Goal: Task Accomplishment & Management: Use online tool/utility

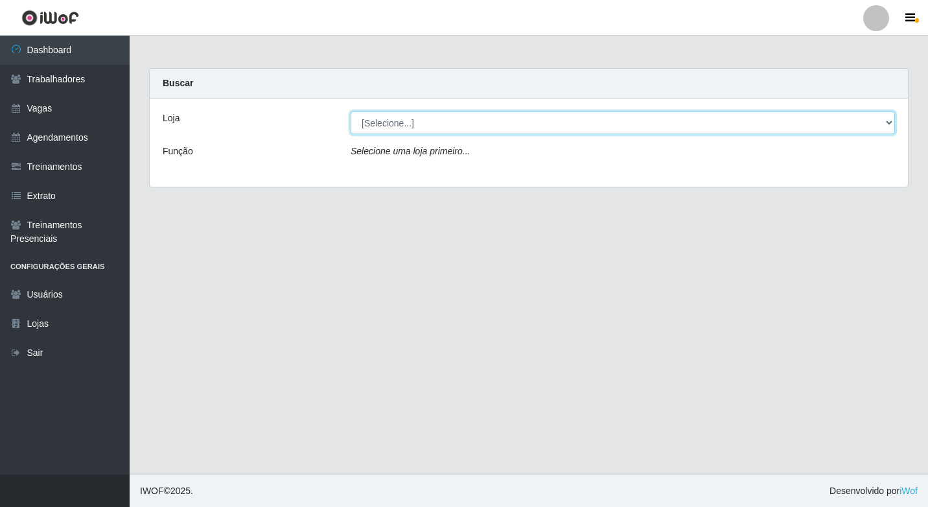
click at [388, 119] on select "[Selecione...] Sapore D'italia" at bounding box center [623, 122] width 544 height 23
select select "266"
click at [351, 111] on select "[Selecione...] Sapore D'italia" at bounding box center [623, 122] width 544 height 23
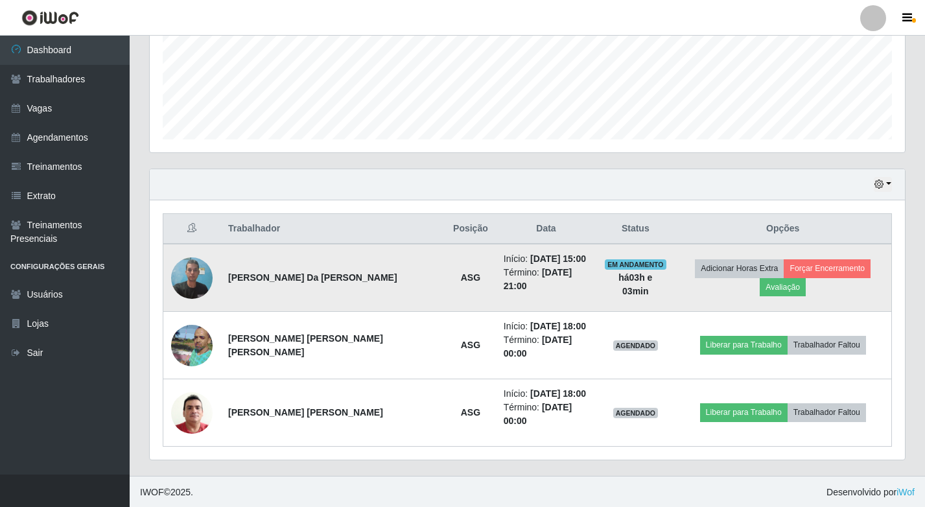
scroll to position [325, 0]
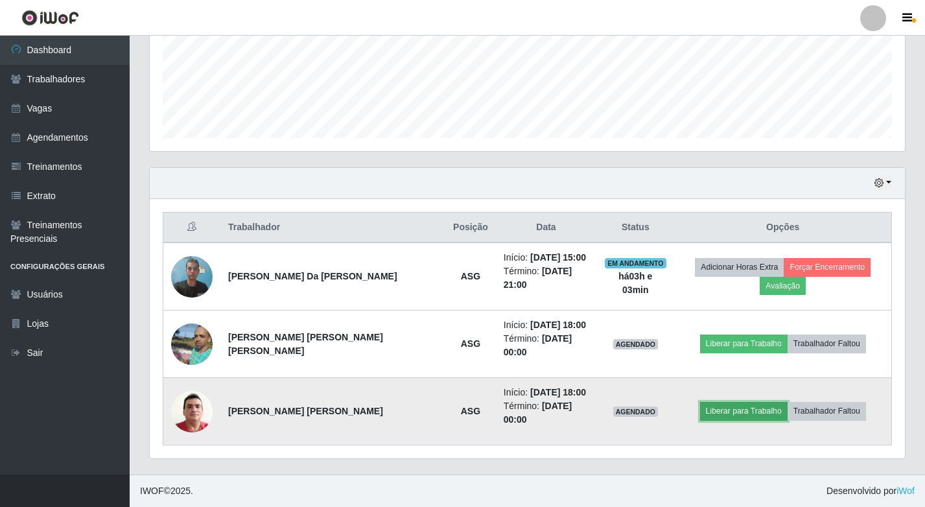
click at [749, 410] on button "Liberar para Trabalho" at bounding box center [744, 411] width 88 height 18
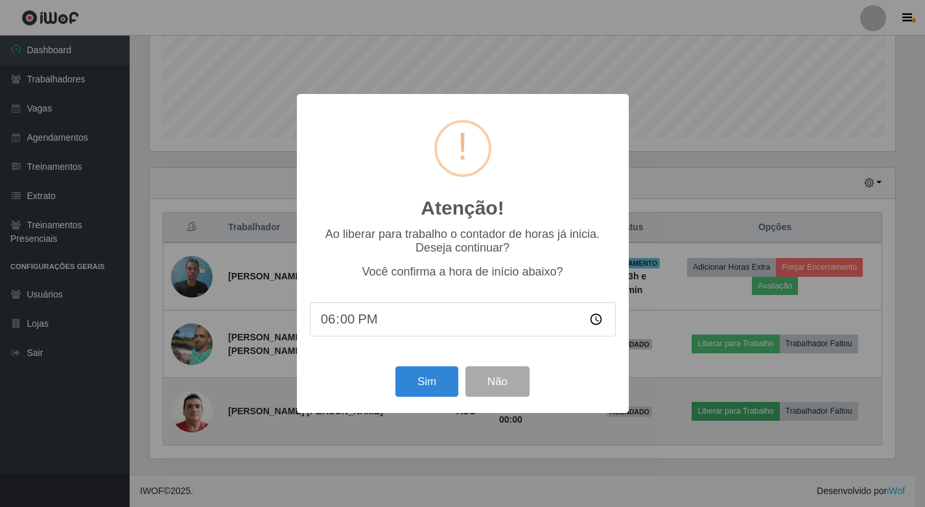
scroll to position [269, 749]
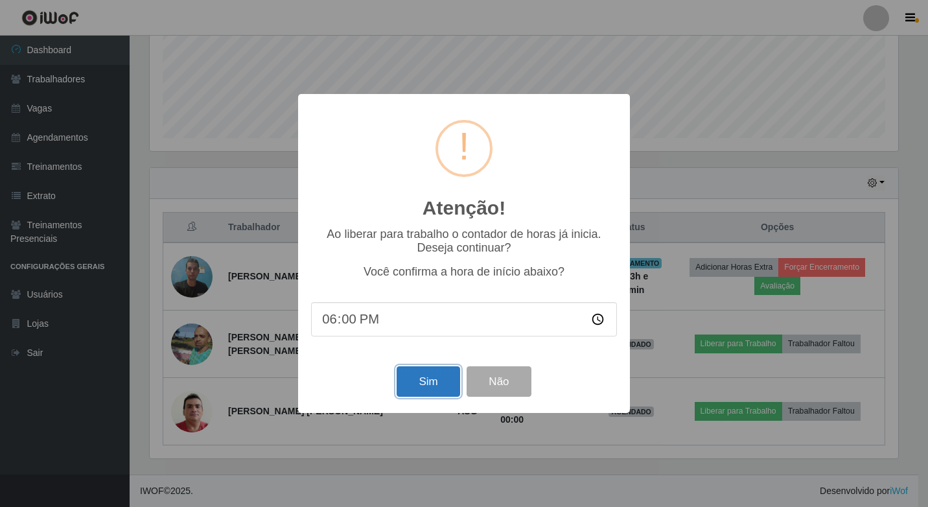
click at [439, 387] on button "Sim" at bounding box center [428, 381] width 63 height 30
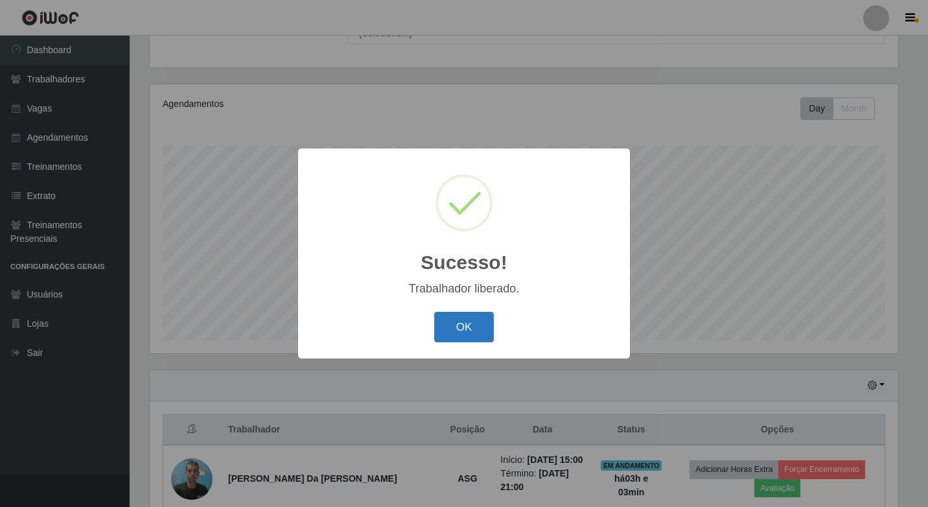
click at [466, 328] on button "OK" at bounding box center [464, 327] width 60 height 30
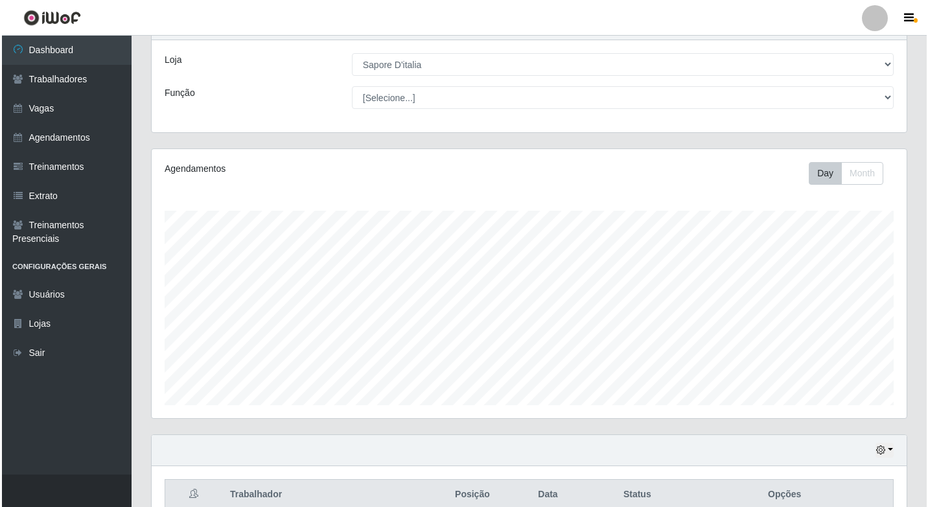
scroll to position [0, 0]
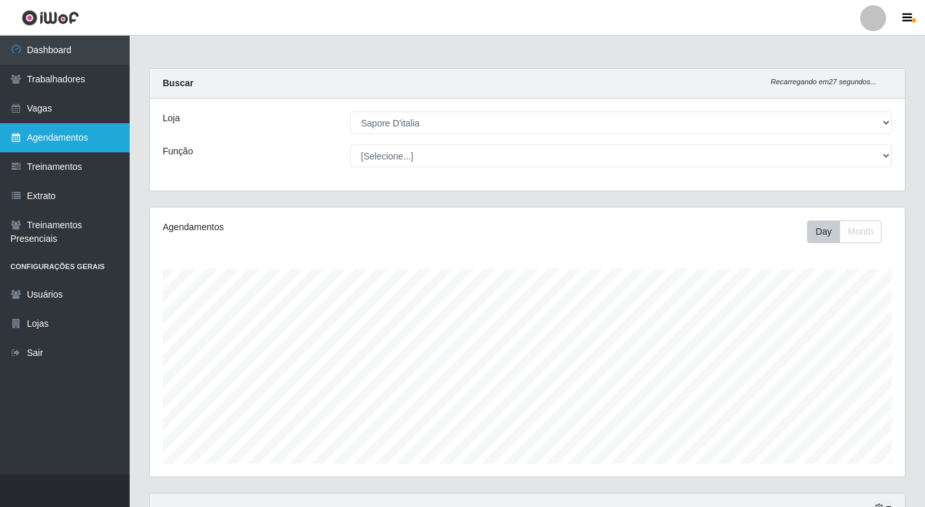
click at [93, 143] on link "Agendamentos" at bounding box center [65, 137] width 130 height 29
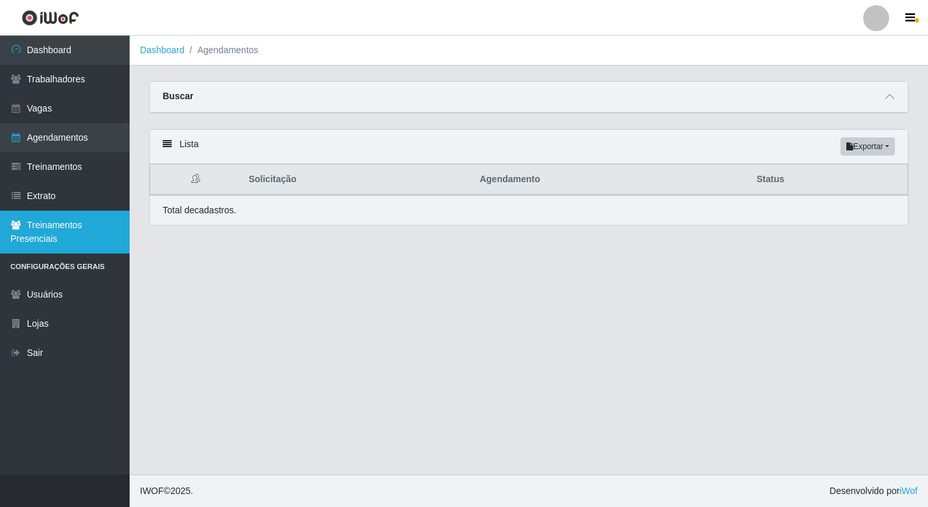
click at [84, 216] on link "Treinamentos Presenciais" at bounding box center [65, 232] width 130 height 43
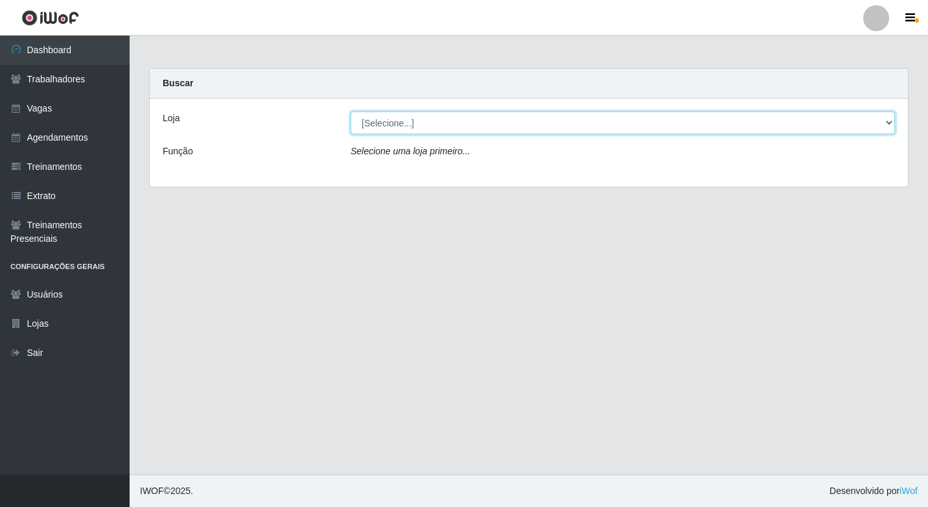
click at [429, 121] on select "[Selecione...] Sapore D'italia" at bounding box center [623, 122] width 544 height 23
select select "266"
click at [351, 111] on select "[Selecione...] Sapore D'italia" at bounding box center [623, 122] width 544 height 23
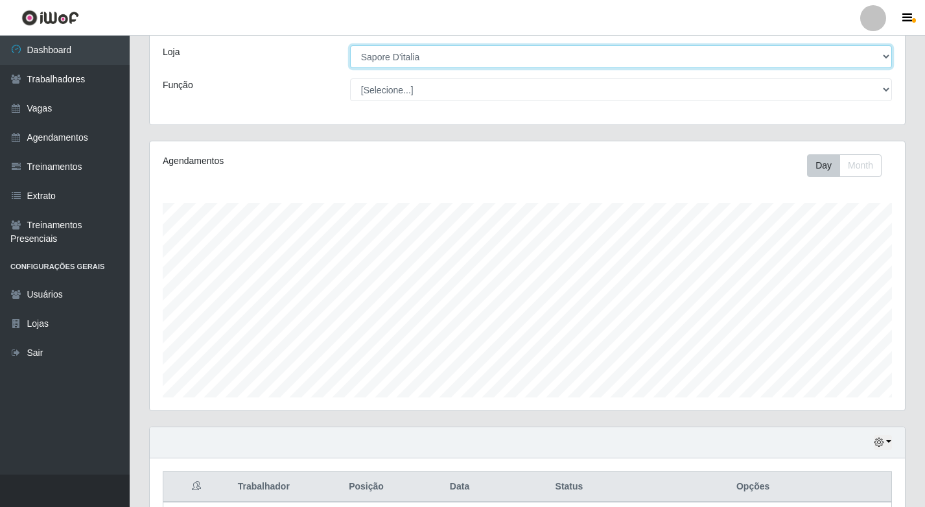
scroll to position [325, 0]
